Goal: Transaction & Acquisition: Download file/media

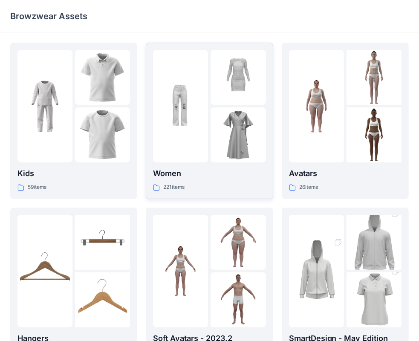
click at [228, 139] on img at bounding box center [238, 134] width 55 height 55
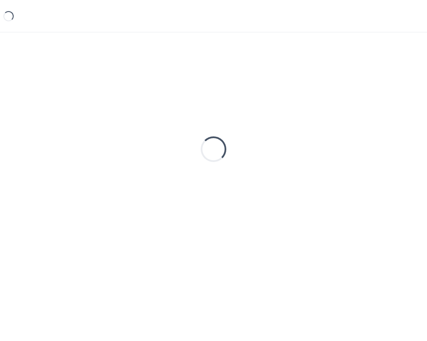
click at [228, 138] on div "Loading..." at bounding box center [213, 149] width 406 height 213
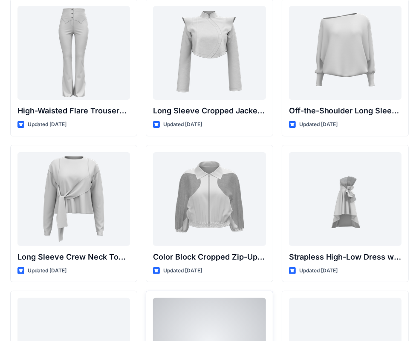
scroll to position [43, 0]
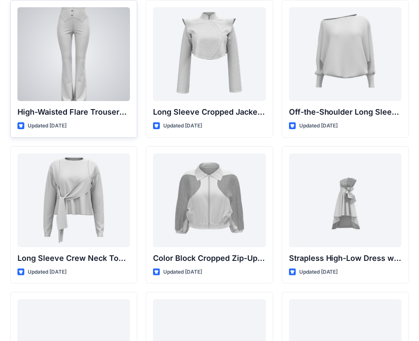
click at [81, 52] on div at bounding box center [73, 54] width 113 height 94
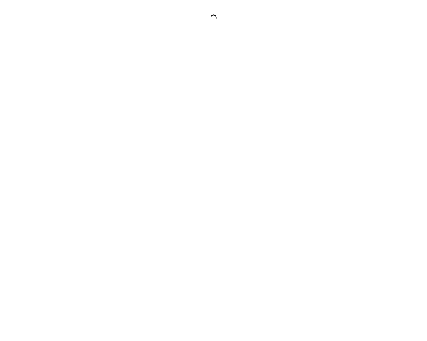
click at [81, 52] on div at bounding box center [213, 170] width 427 height 341
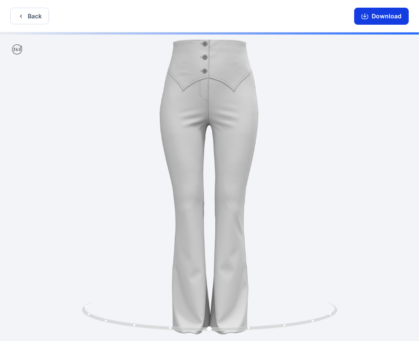
click at [375, 12] on button "Download" at bounding box center [381, 16] width 55 height 17
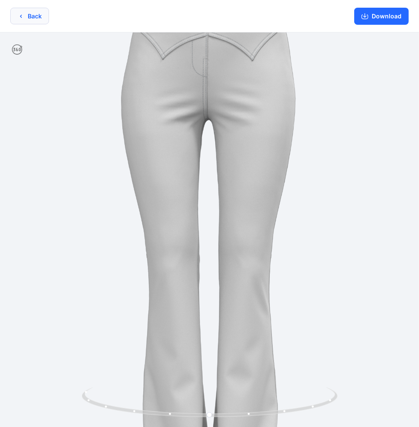
click at [29, 16] on button "Back" at bounding box center [29, 16] width 39 height 17
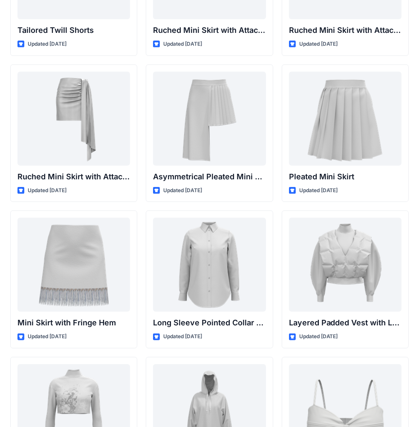
scroll to position [2325, 0]
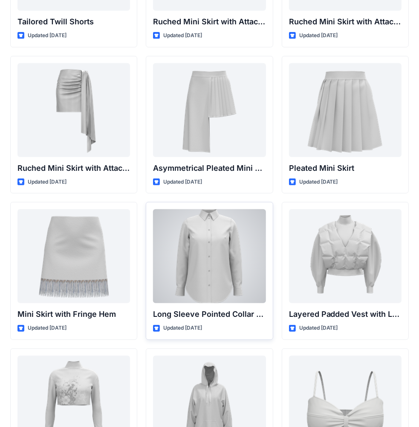
click at [221, 251] on div at bounding box center [209, 256] width 113 height 94
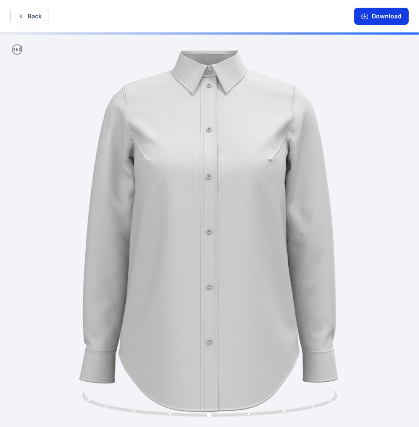
click at [400, 17] on button "Download" at bounding box center [381, 16] width 55 height 17
click at [392, 17] on button "Download" at bounding box center [381, 16] width 55 height 17
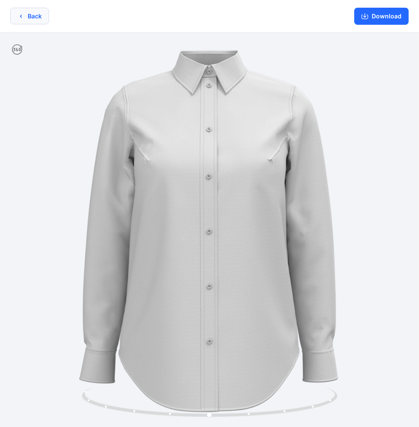
click at [25, 16] on button "Back" at bounding box center [29, 16] width 39 height 17
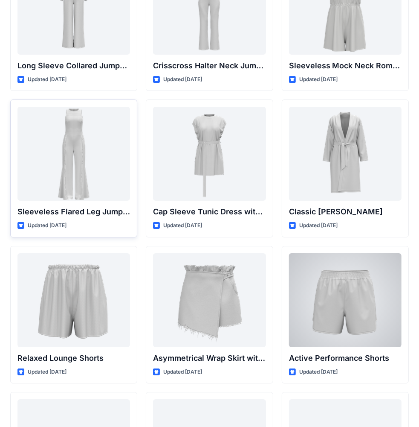
scroll to position [1813, 0]
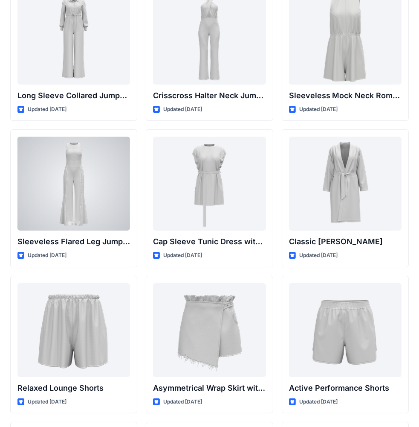
click at [85, 193] on div at bounding box center [73, 183] width 113 height 94
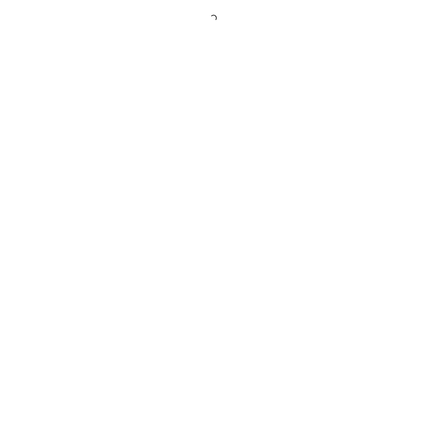
click at [86, 193] on div at bounding box center [213, 213] width 427 height 427
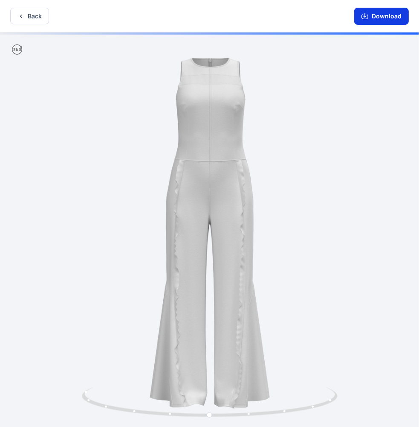
click at [396, 14] on button "Download" at bounding box center [381, 16] width 55 height 17
click at [384, 14] on button "Download" at bounding box center [381, 16] width 55 height 17
